Goal: Navigation & Orientation: Find specific page/section

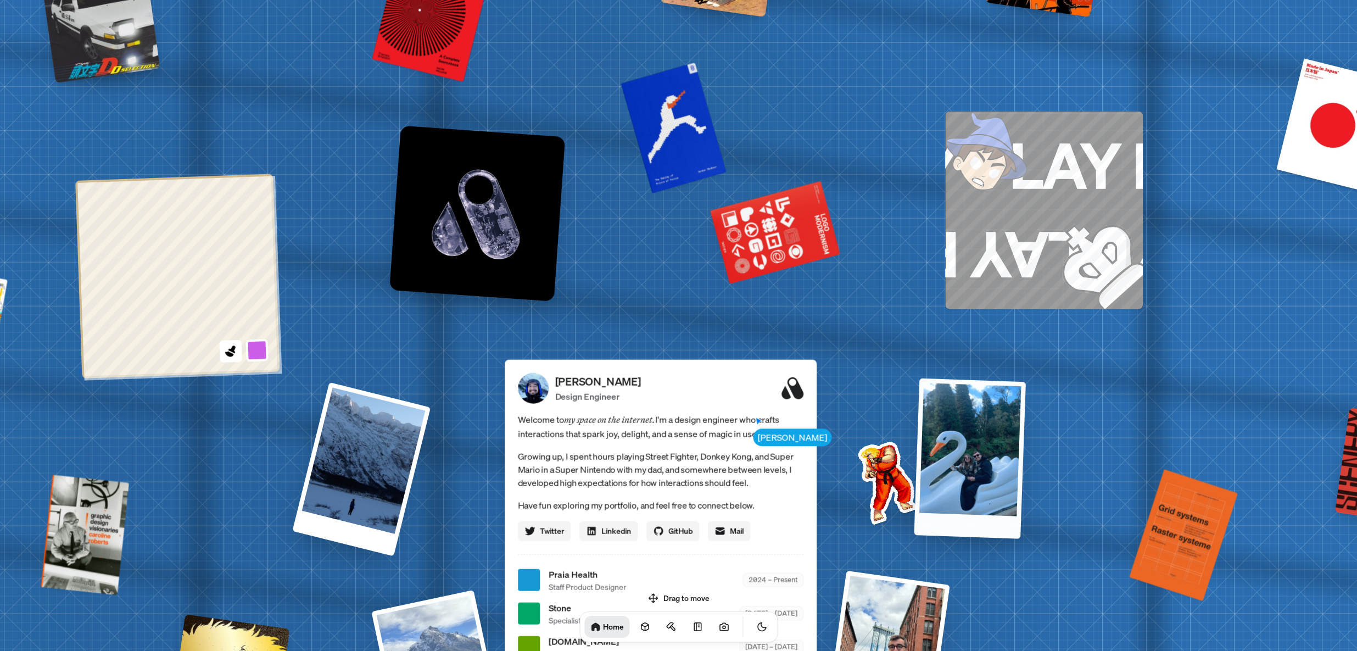
click at [971, 477] on div at bounding box center [970, 458] width 112 height 160
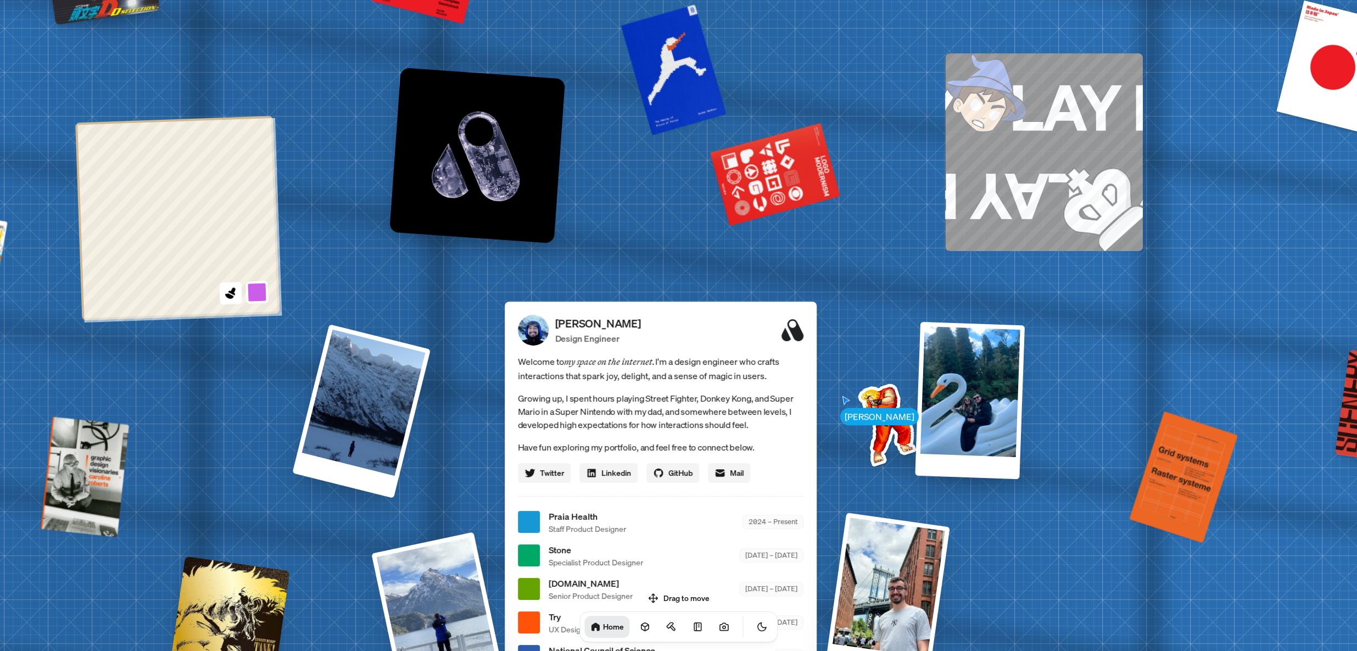
drag, startPoint x: 715, startPoint y: 357, endPoint x: 754, endPoint y: 343, distance: 41.3
click at [755, 354] on span "Welcome to my space on the internet. I'm a design engineer who crafts interacti…" at bounding box center [661, 368] width 286 height 29
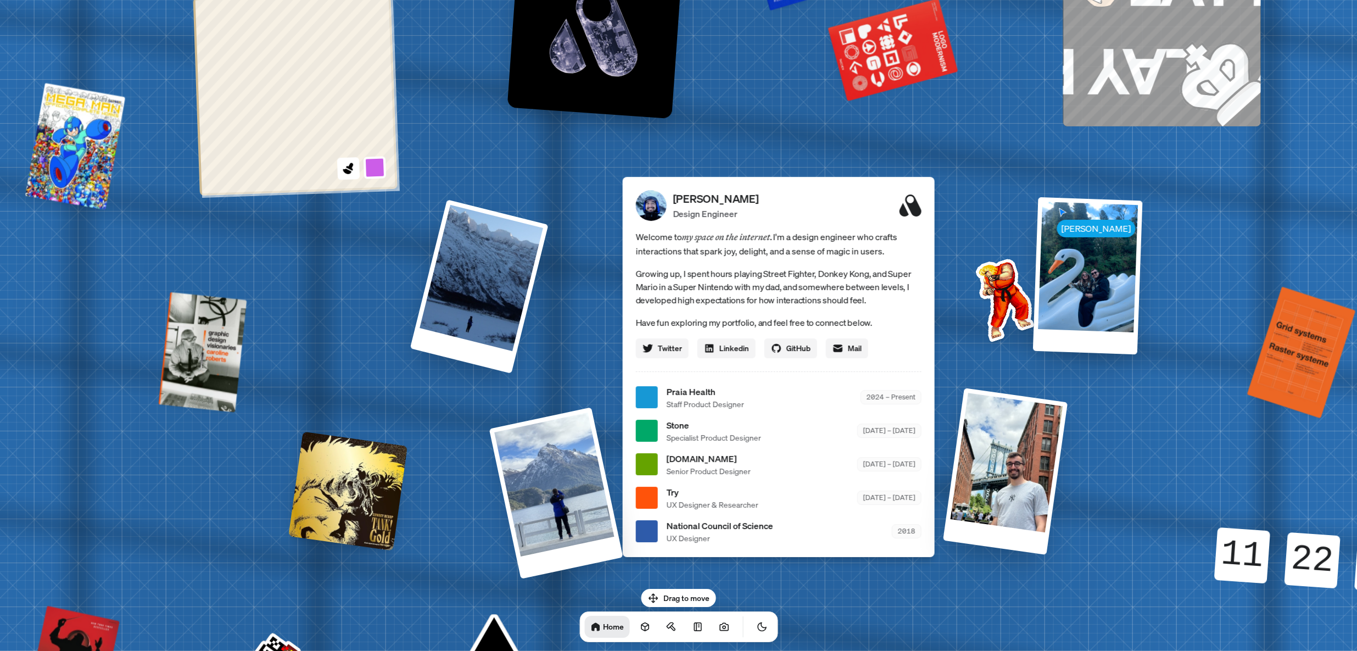
drag, startPoint x: 669, startPoint y: 587, endPoint x: 694, endPoint y: 432, distance: 156.9
click at [747, 483] on ul "Praia Health Staff Product Designer 2024 – Present Stone Specialist Product Des…" at bounding box center [779, 464] width 286 height 159
click at [677, 392] on span "Praia Health" at bounding box center [704, 391] width 77 height 13
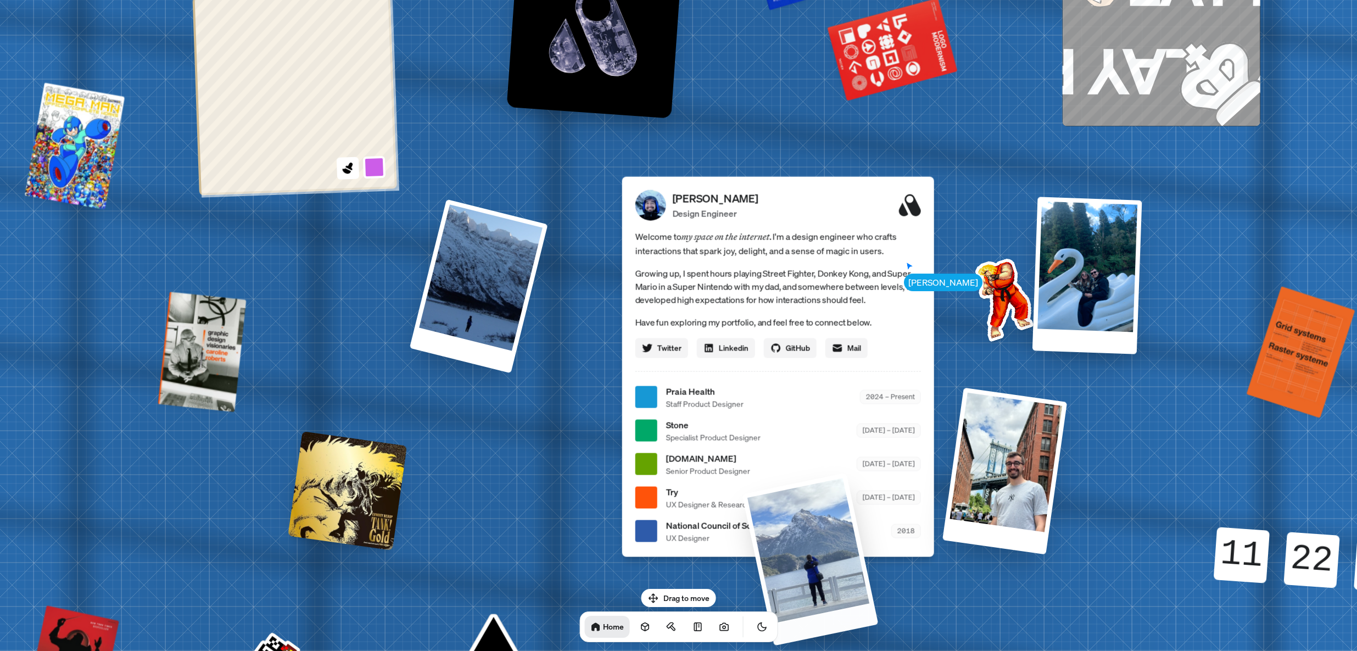
drag, startPoint x: 564, startPoint y: 414, endPoint x: 709, endPoint y: 466, distance: 154.3
click at [822, 555] on div at bounding box center [810, 558] width 136 height 173
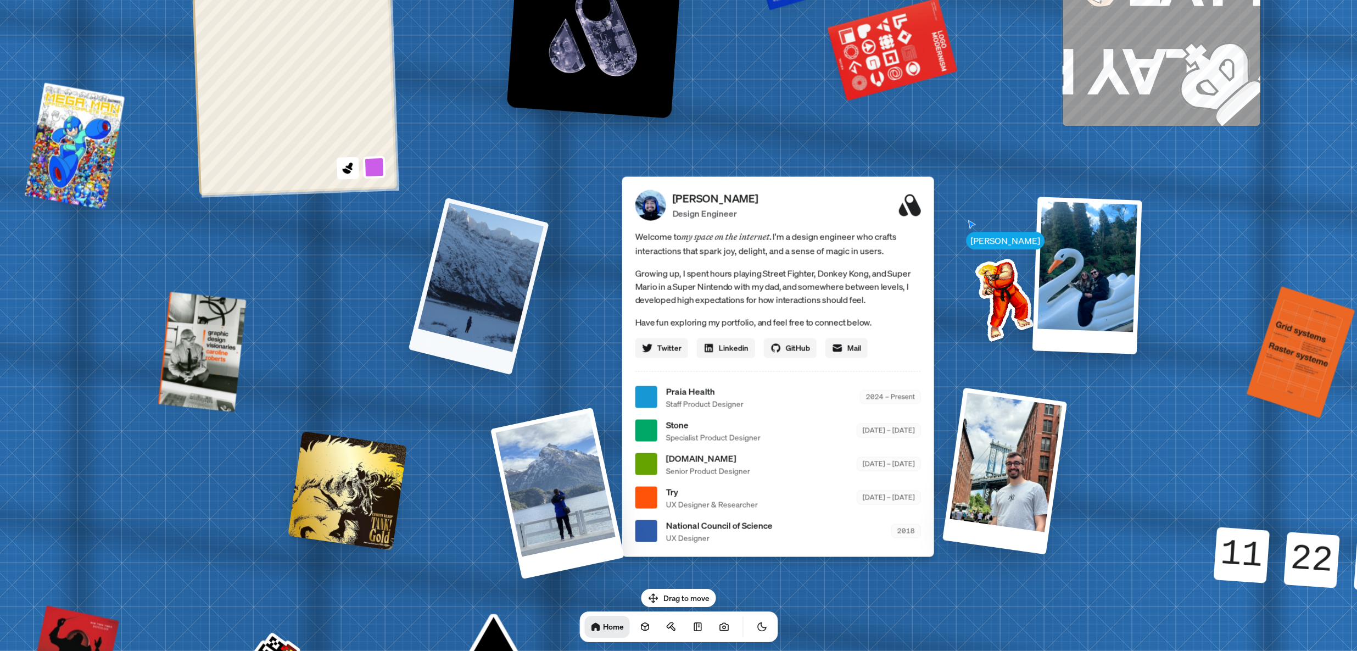
click at [504, 264] on div at bounding box center [478, 285] width 141 height 177
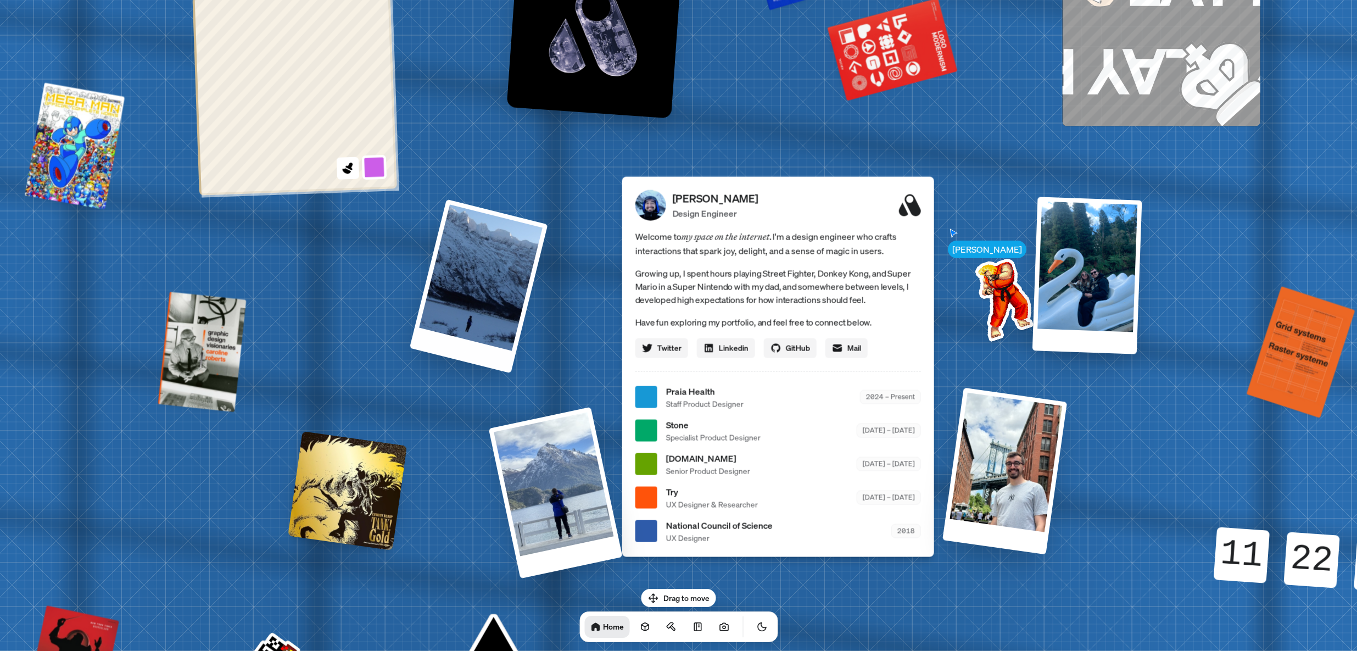
click at [366, 168] on button at bounding box center [373, 166] width 25 height 25
click at [377, 138] on button at bounding box center [372, 140] width 25 height 25
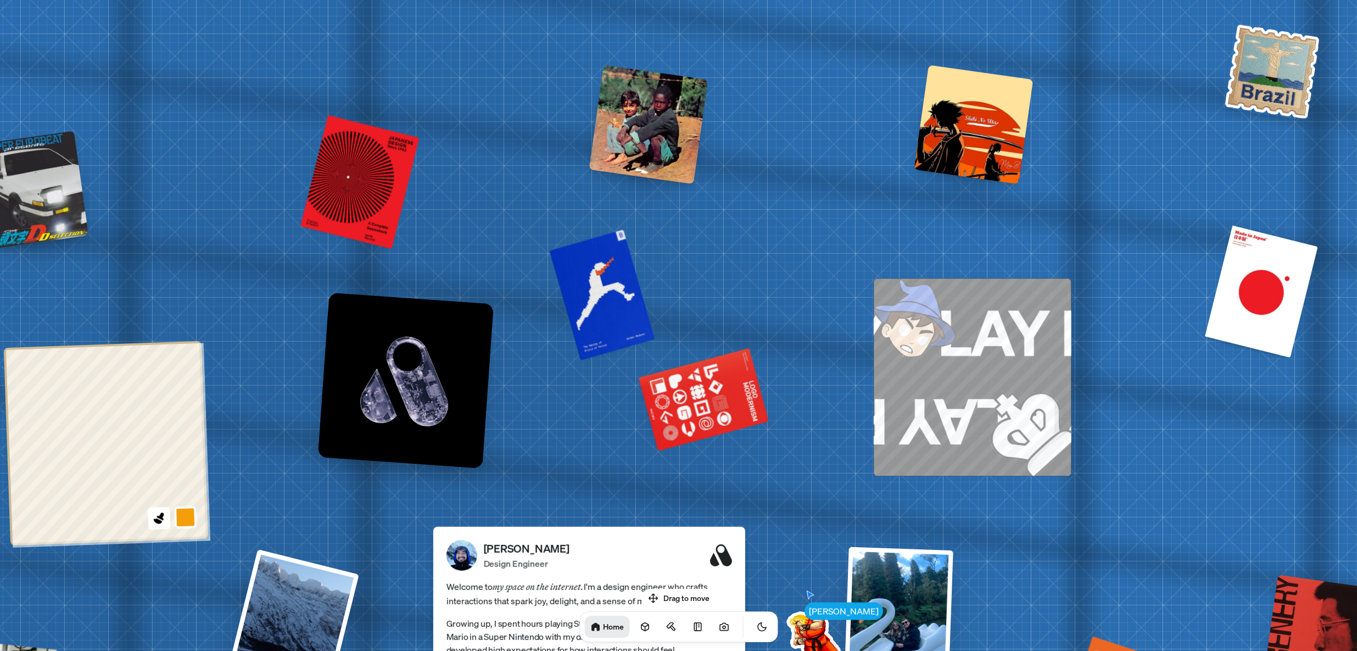
drag, startPoint x: 535, startPoint y: 163, endPoint x: 336, endPoint y: 482, distance: 376.3
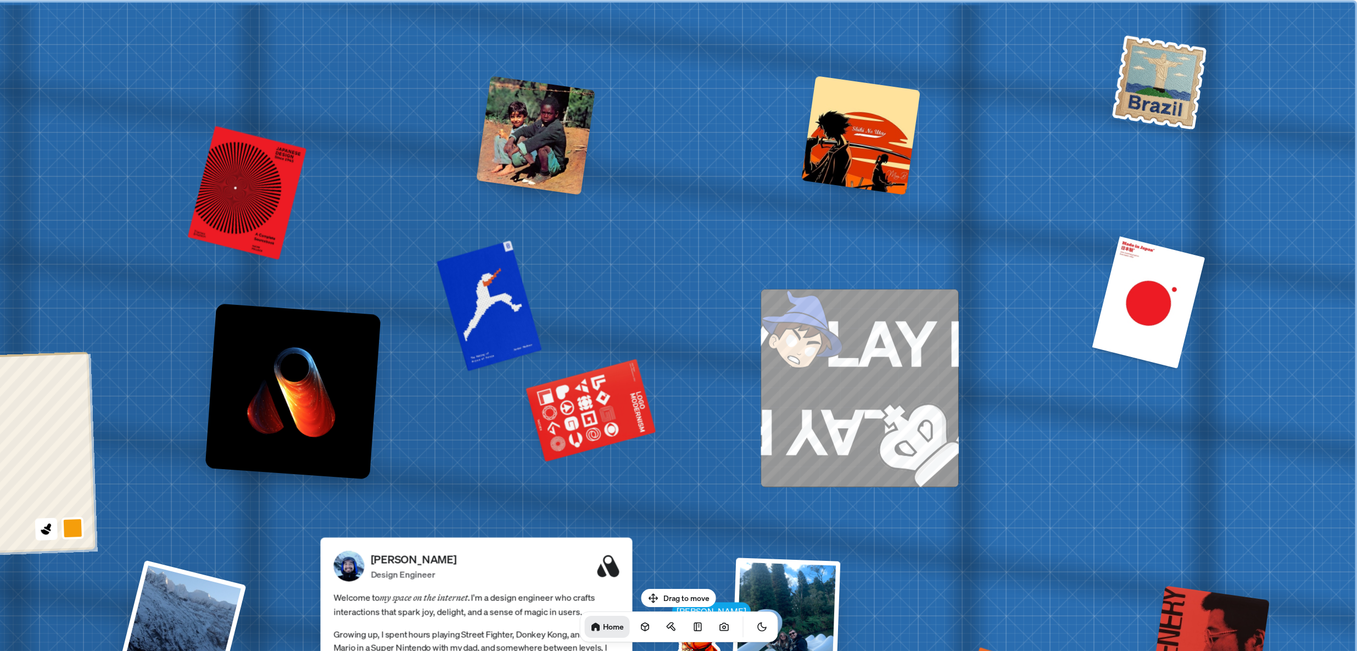
drag, startPoint x: 651, startPoint y: 231, endPoint x: 359, endPoint y: 276, distance: 296.2
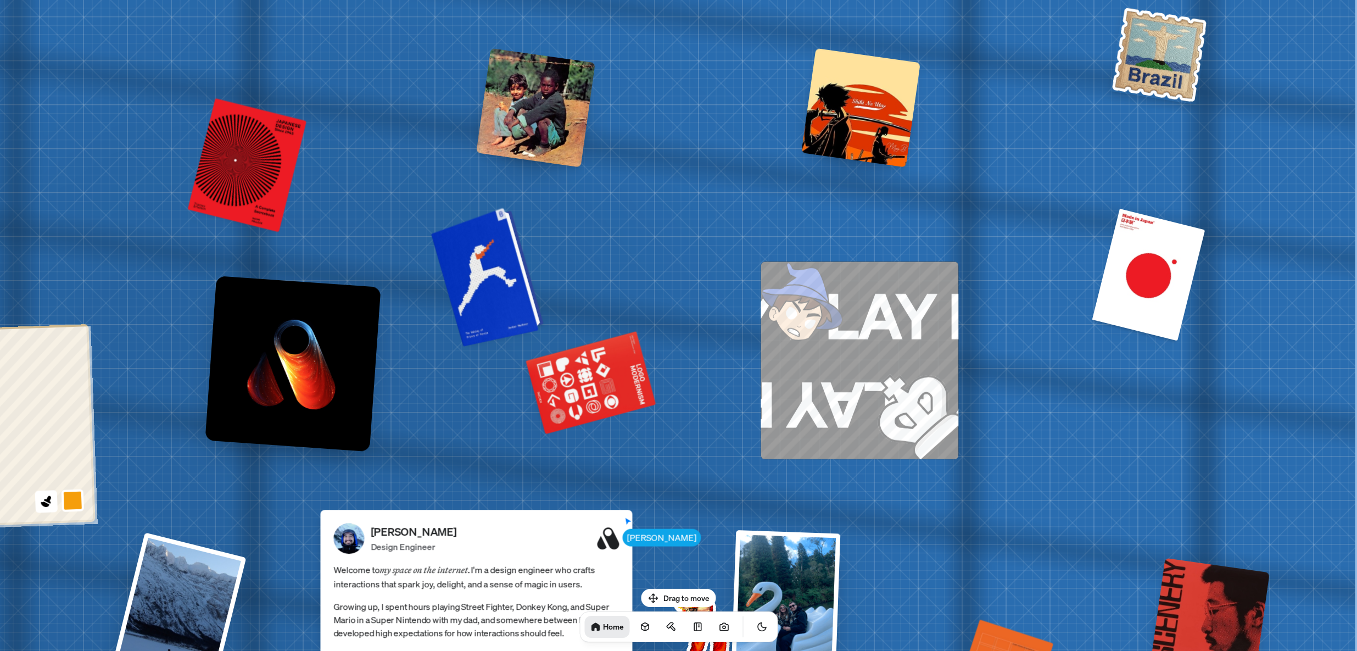
drag, startPoint x: 648, startPoint y: 282, endPoint x: 480, endPoint y: 263, distance: 169.2
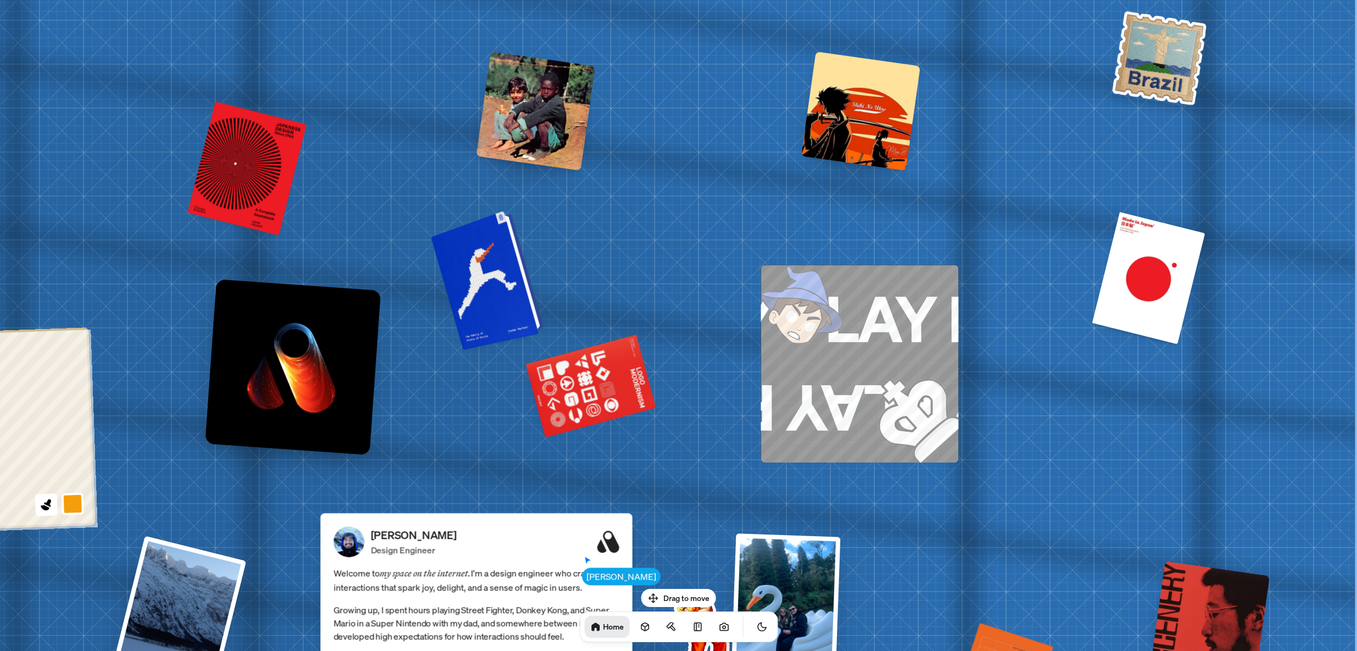
drag, startPoint x: 503, startPoint y: 324, endPoint x: 504, endPoint y: 329, distance: 5.5
click at [503, 324] on div at bounding box center [489, 279] width 104 height 134
click at [508, 325] on div at bounding box center [489, 279] width 104 height 134
click at [515, 317] on div at bounding box center [489, 279] width 104 height 134
click at [514, 304] on div at bounding box center [489, 279] width 104 height 134
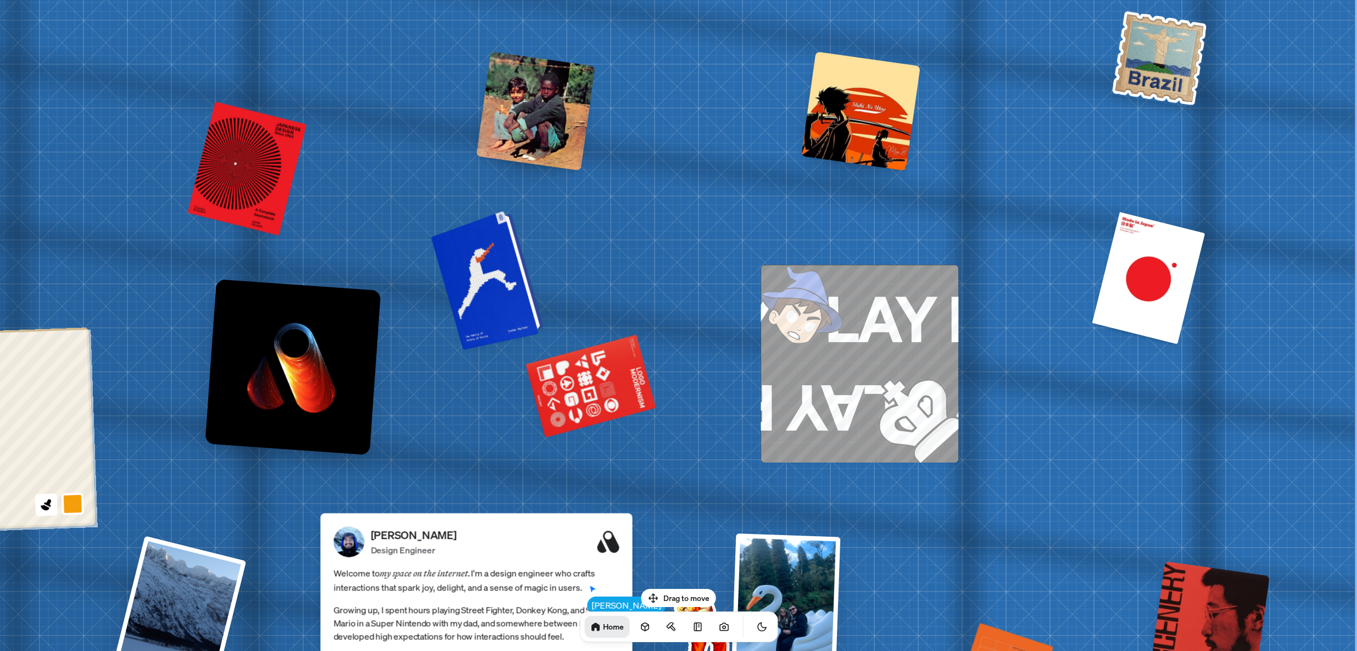
click at [519, 311] on div at bounding box center [489, 279] width 104 height 134
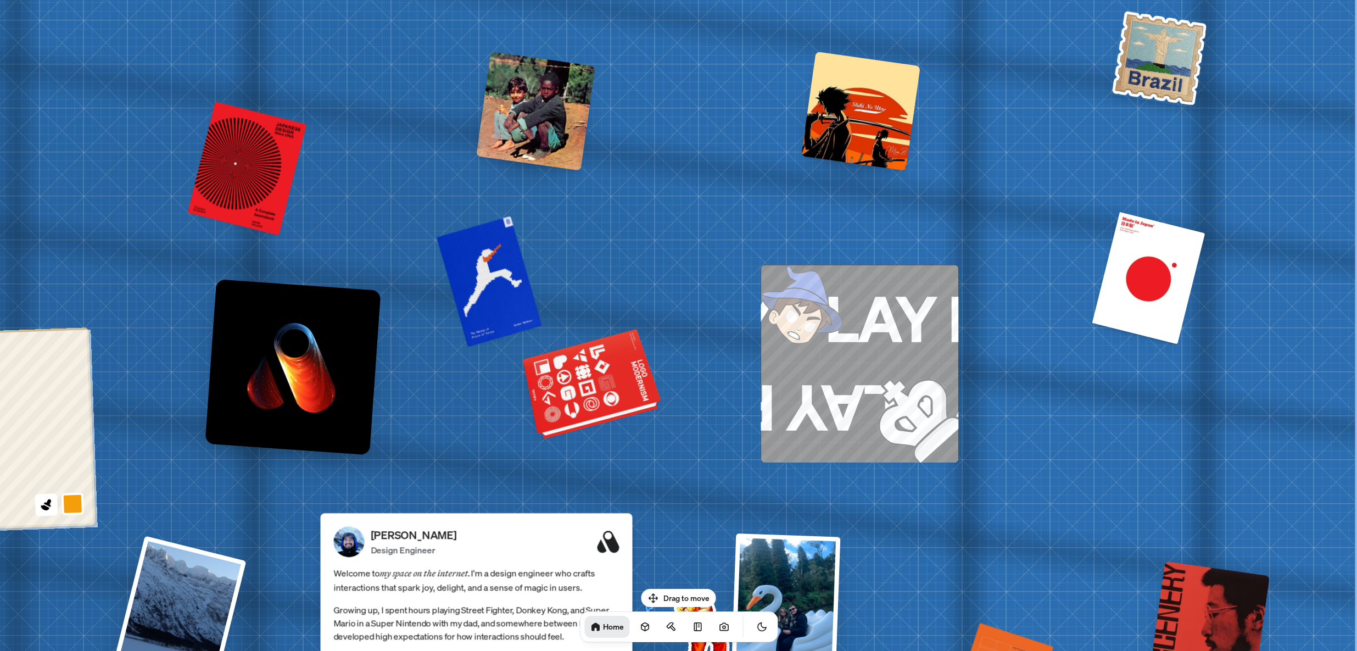
click at [577, 409] on div at bounding box center [592, 386] width 133 height 102
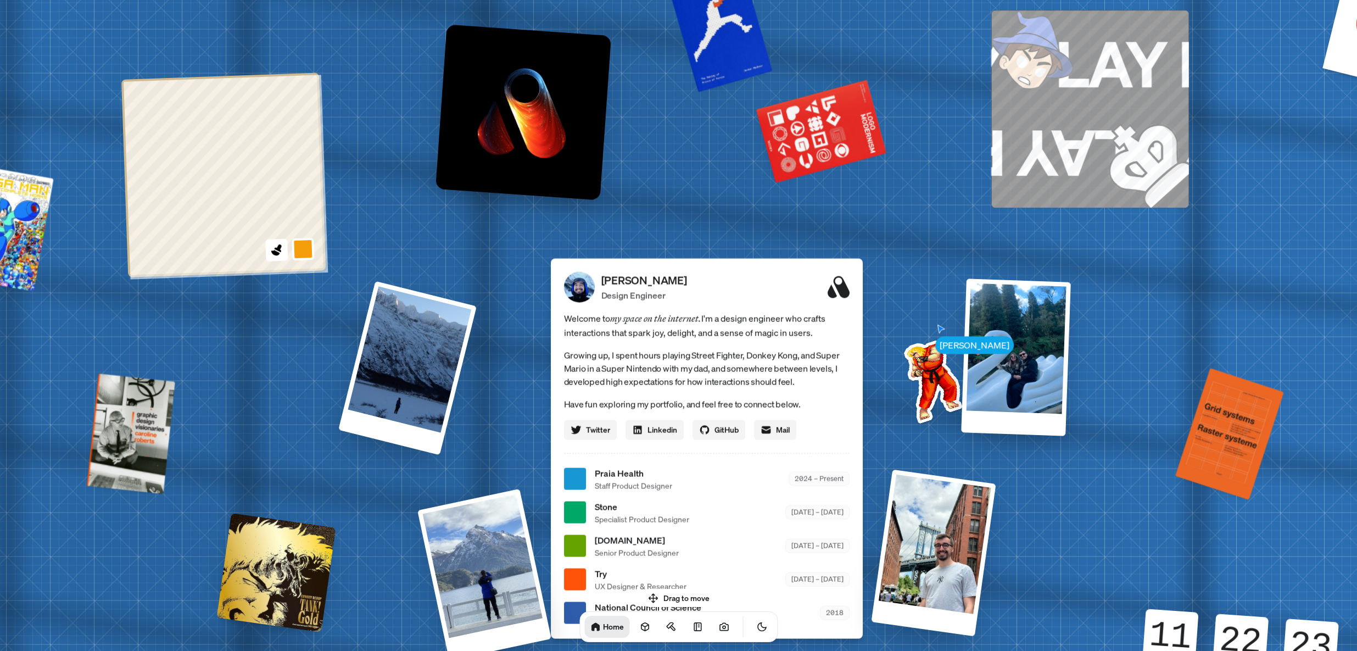
drag, startPoint x: 594, startPoint y: 287, endPoint x: 934, endPoint y: 15, distance: 436.1
click at [934, 14] on div "[PERSON_NAME] [PERSON_NAME] Design Engineer Welcome to my space on the internet…" at bounding box center [708, 478] width 1643 height 1439
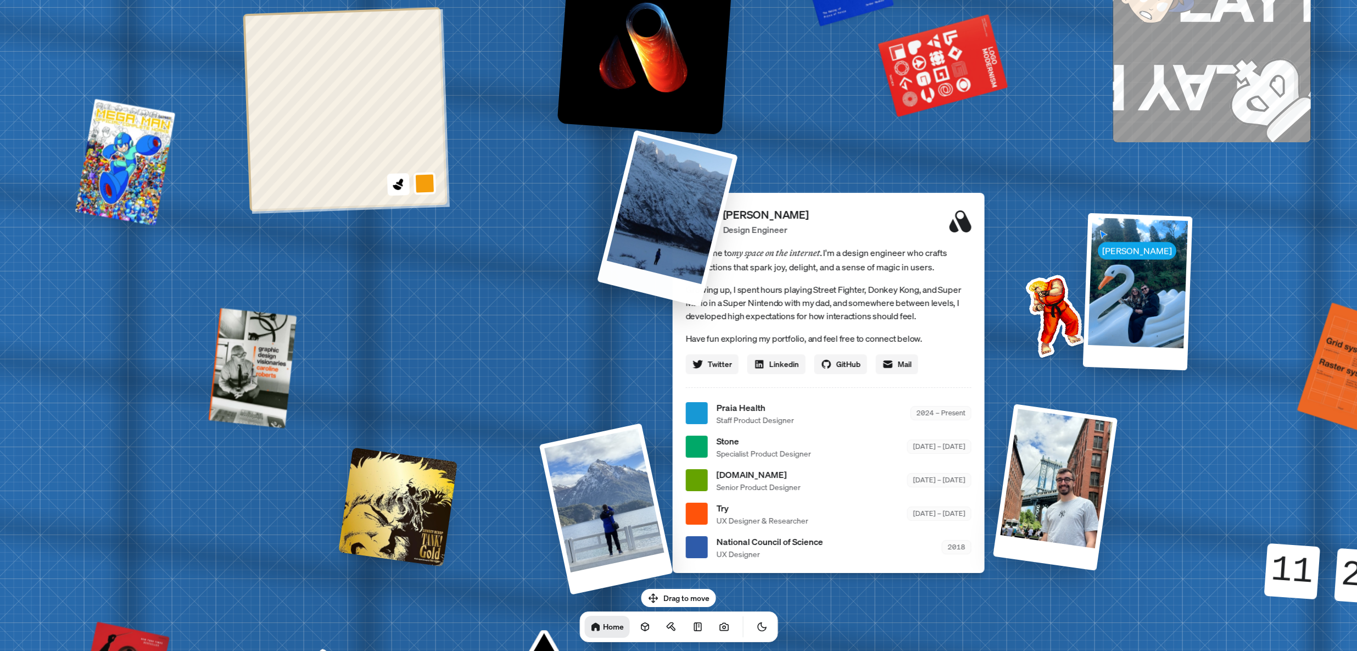
drag, startPoint x: 548, startPoint y: 341, endPoint x: 743, endPoint y: 214, distance: 232.6
click at [738, 145] on div at bounding box center [667, 218] width 141 height 177
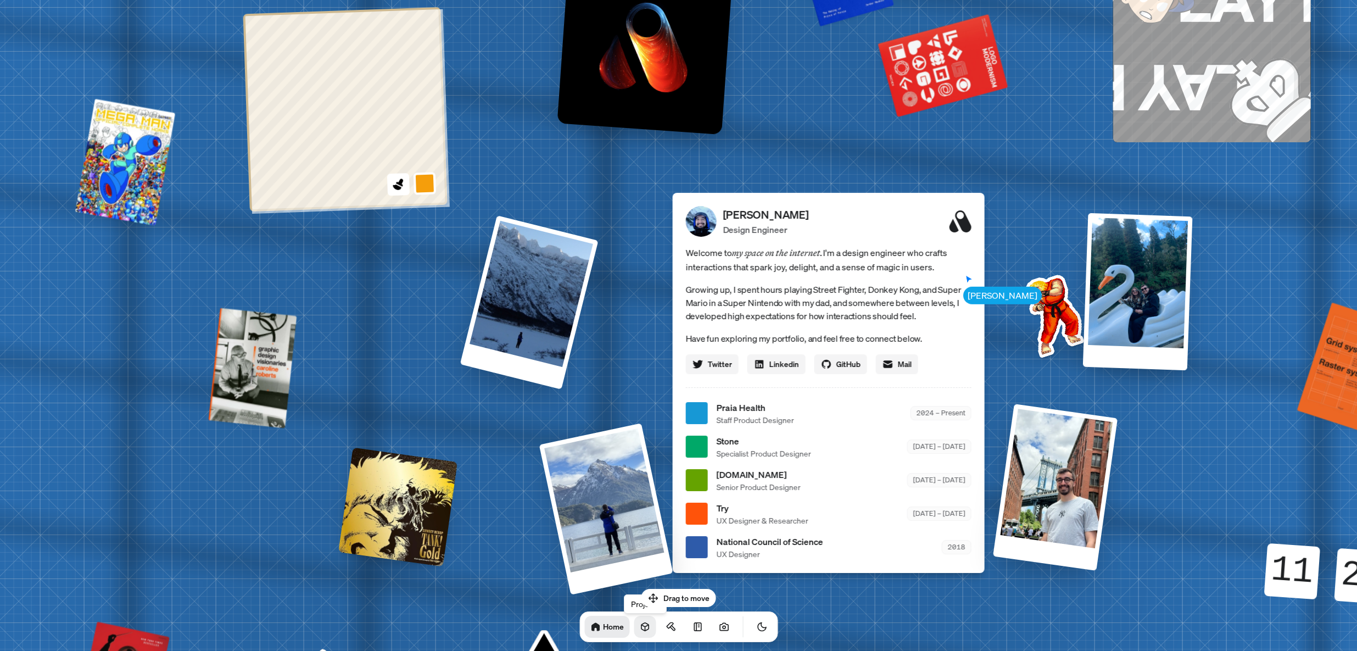
click at [641, 627] on icon at bounding box center [644, 627] width 7 height 8
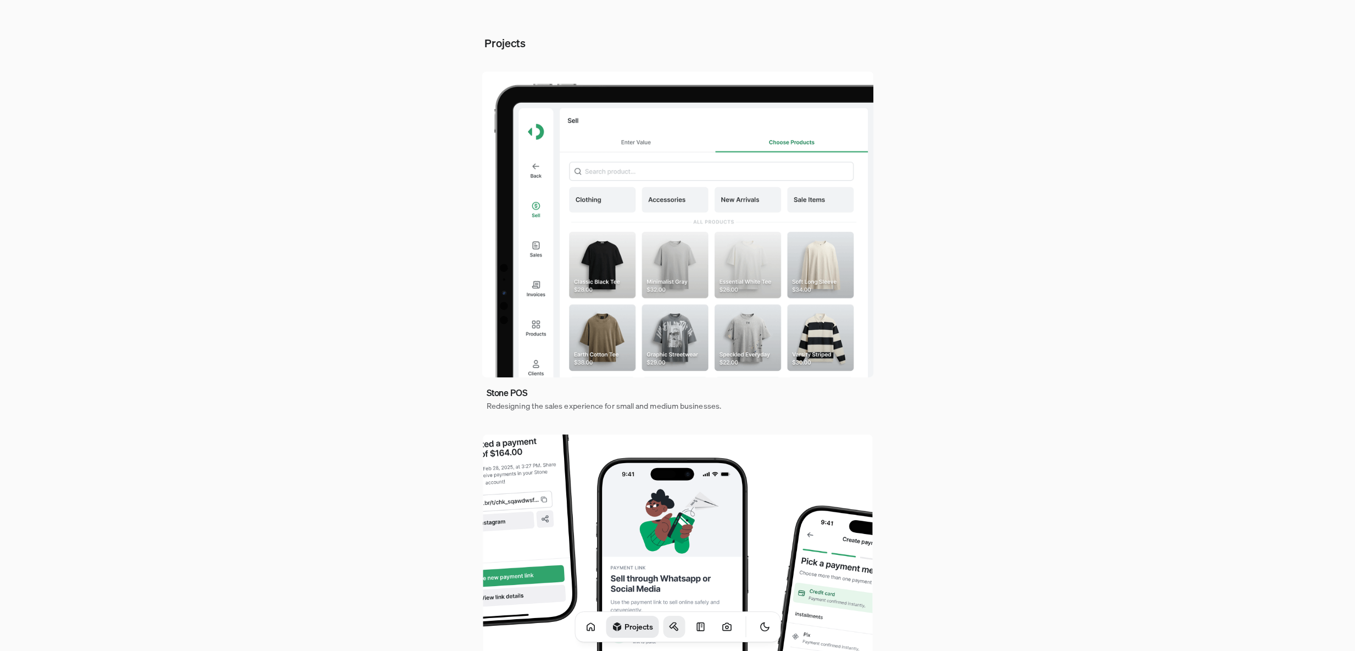
click at [668, 625] on icon at bounding box center [673, 626] width 11 height 11
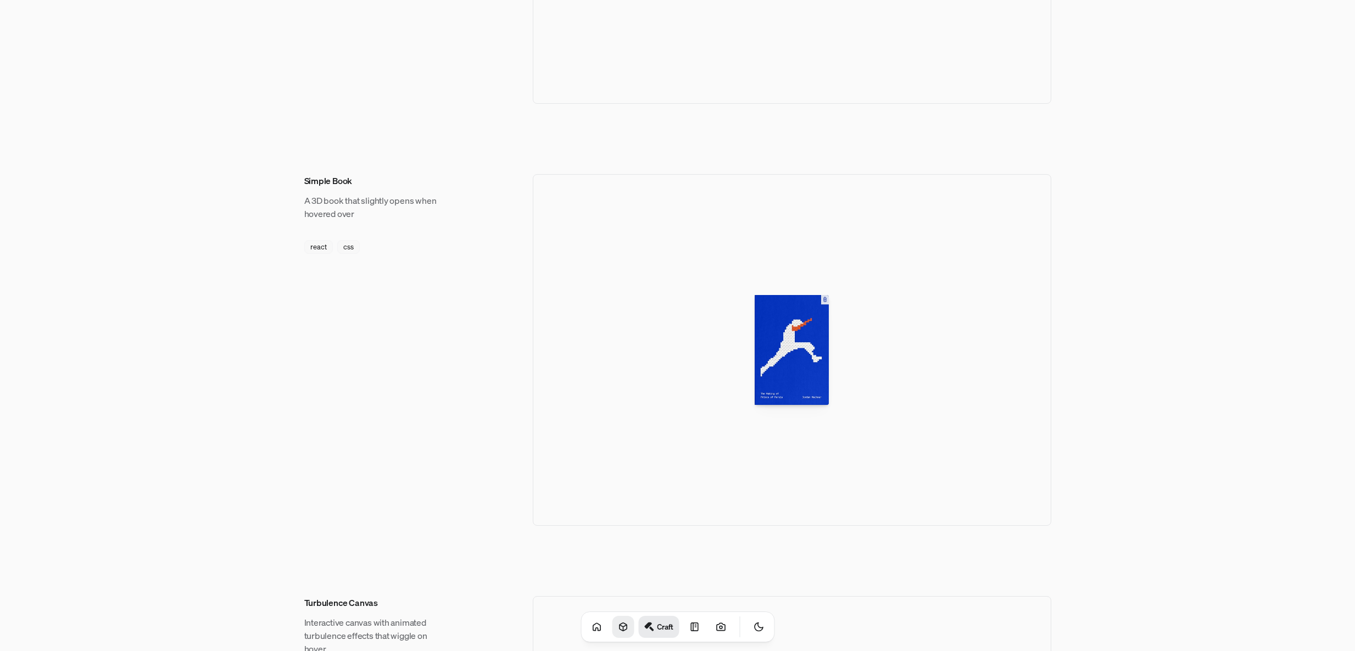
scroll to position [718, 0]
